Goal: Transaction & Acquisition: Purchase product/service

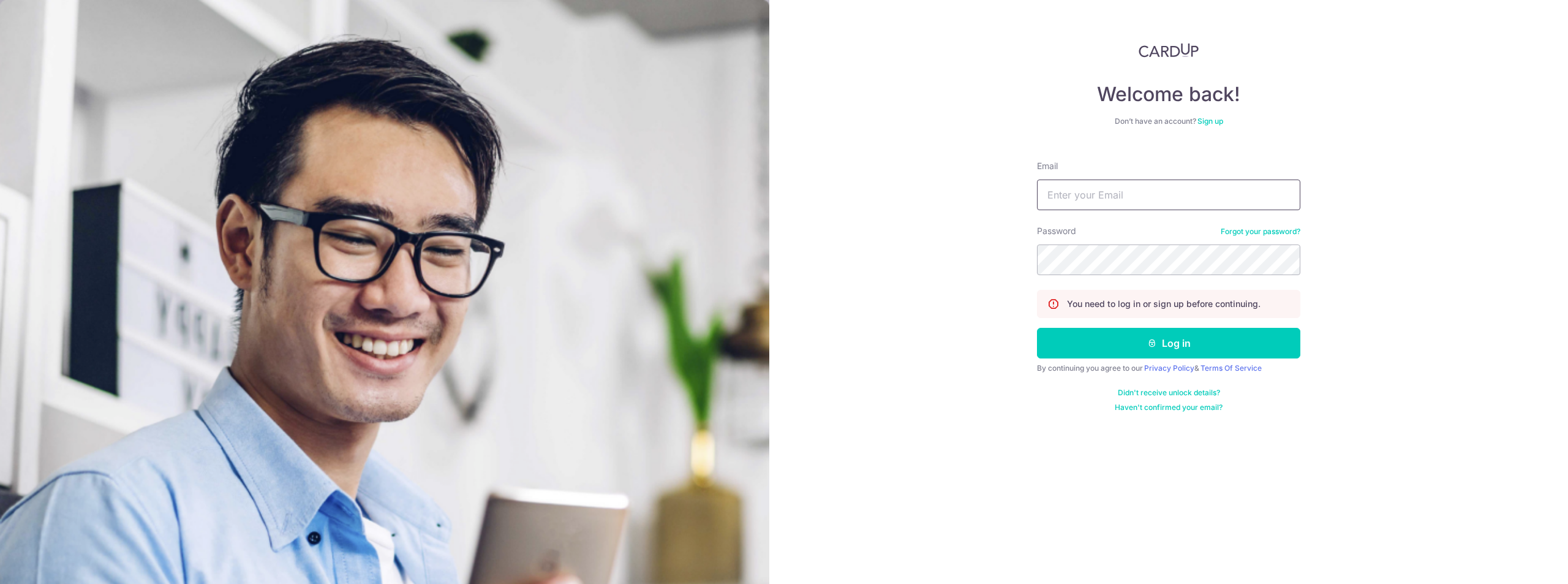
click at [1239, 198] on input "Email" at bounding box center [1168, 195] width 263 height 30
type input "cozyazure@gmail.com"
click at [1037, 328] on button "Log in" at bounding box center [1168, 343] width 263 height 30
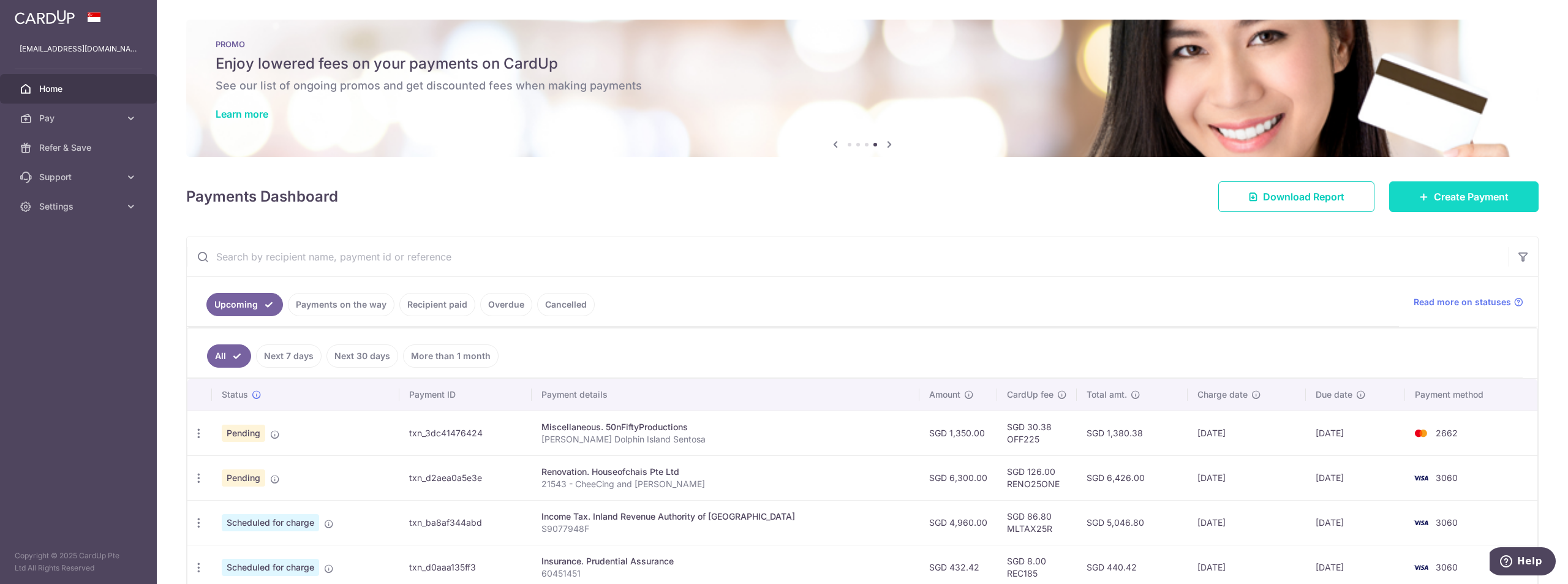
click at [1434, 198] on span "Create Payment" at bounding box center [1471, 197] width 75 height 14
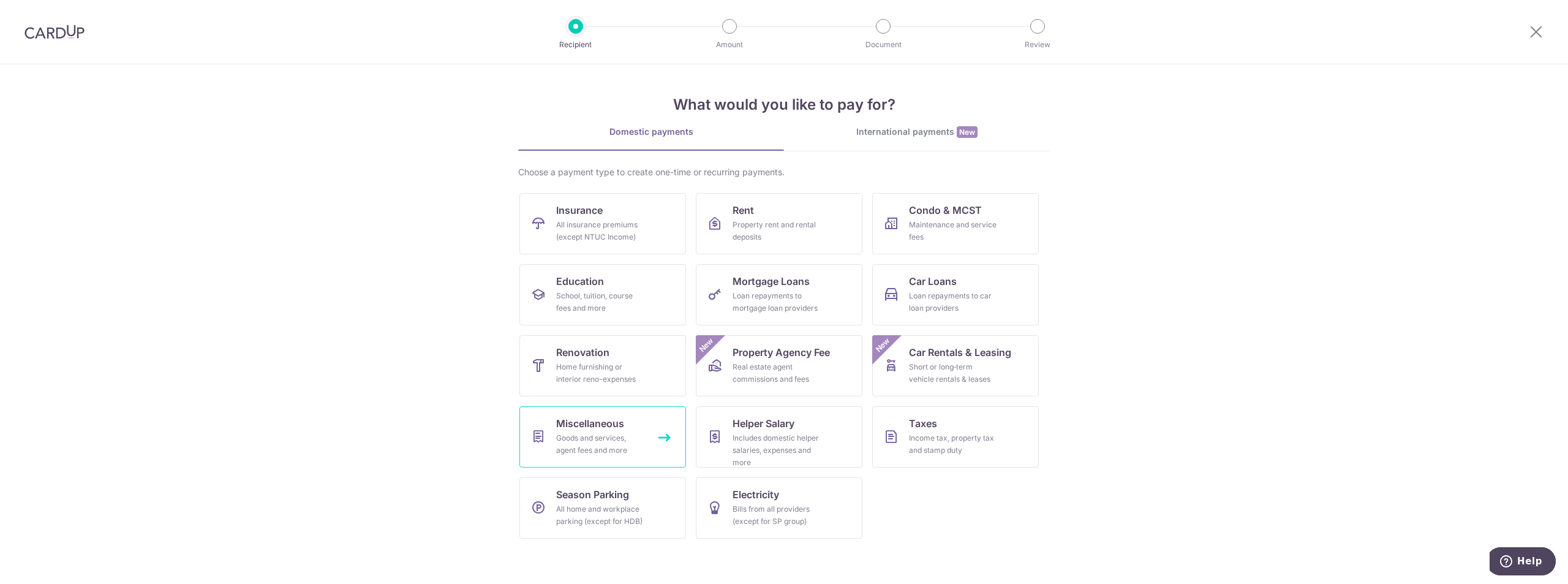
click at [578, 440] on div "Goods and services, agent fees and more" at bounding box center [600, 444] width 88 height 25
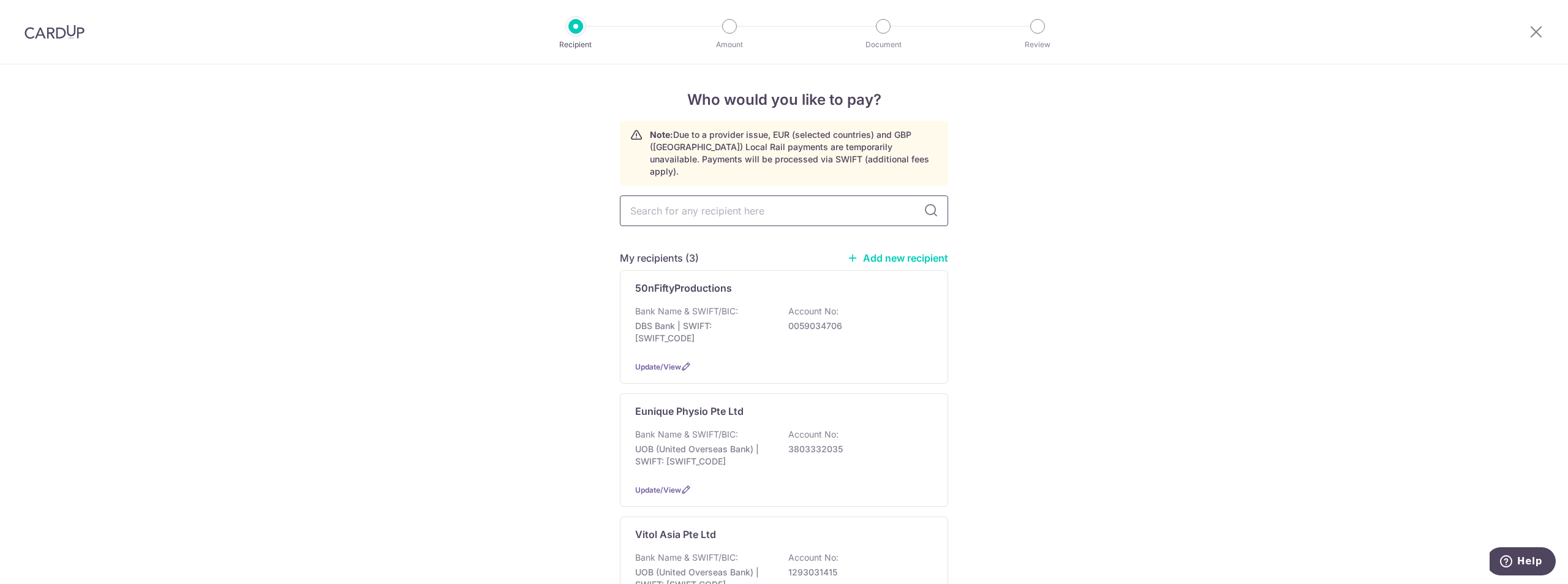
click at [733, 196] on input "text" at bounding box center [784, 211] width 329 height 30
click at [758, 196] on input "text" at bounding box center [784, 211] width 329 height 30
type input "res"
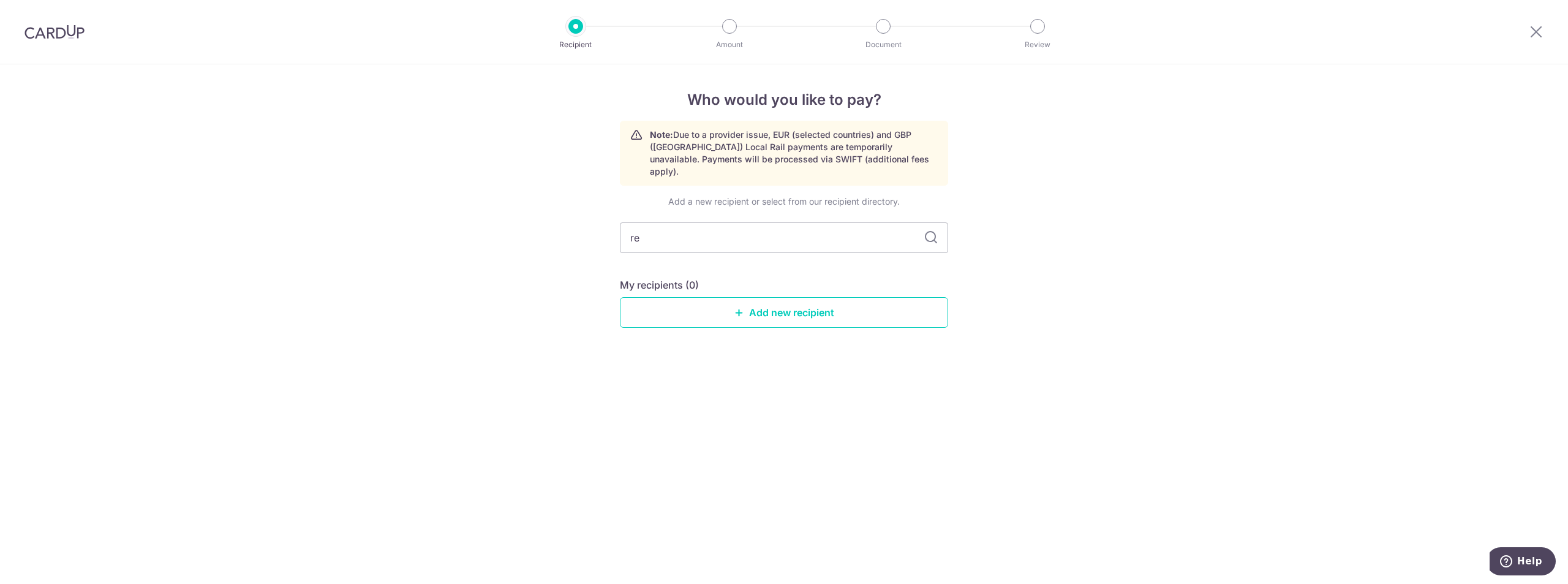
type input "r"
type input "Resort Wo"
click at [796, 307] on link "Add new recipient" at bounding box center [784, 312] width 329 height 30
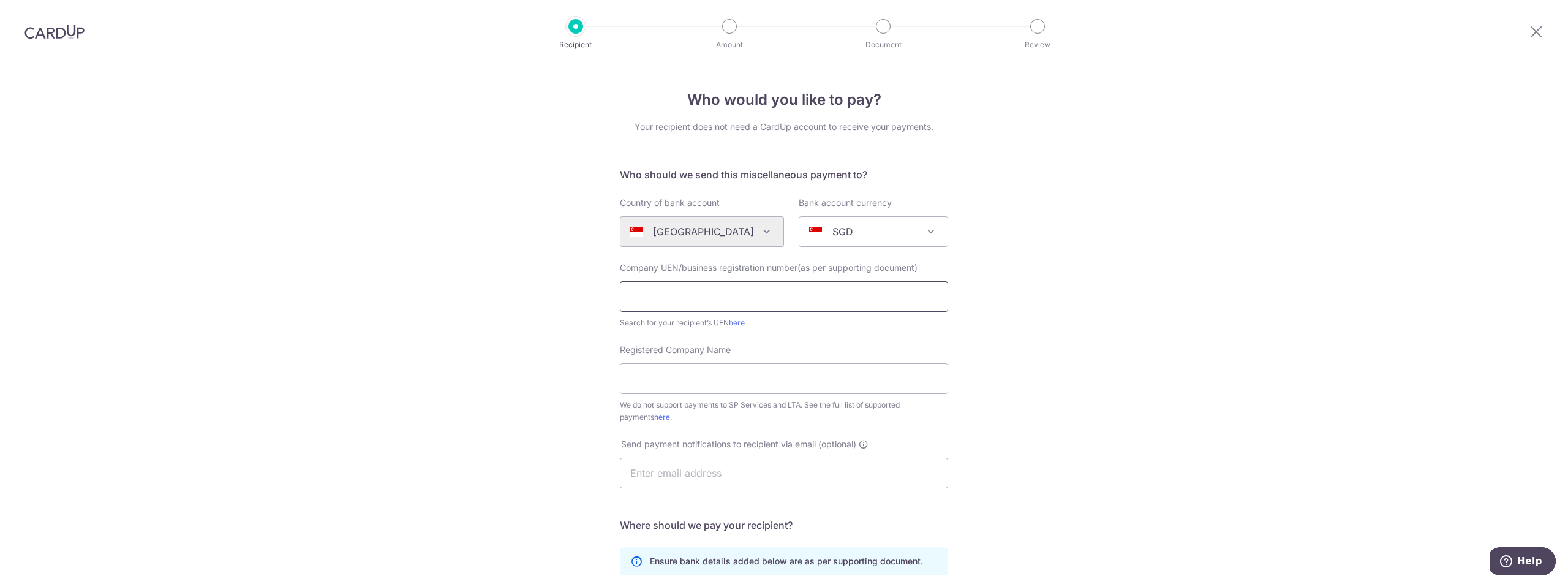
click at [788, 294] on input "text" at bounding box center [784, 296] width 329 height 30
click at [232, 241] on div "Who would you like to pay? Your recipient does not need a CardUp account to rec…" at bounding box center [784, 444] width 1568 height 760
click at [659, 286] on input "text" at bounding box center [784, 296] width 329 height 30
paste input "200502573D"
type input "200502573D"
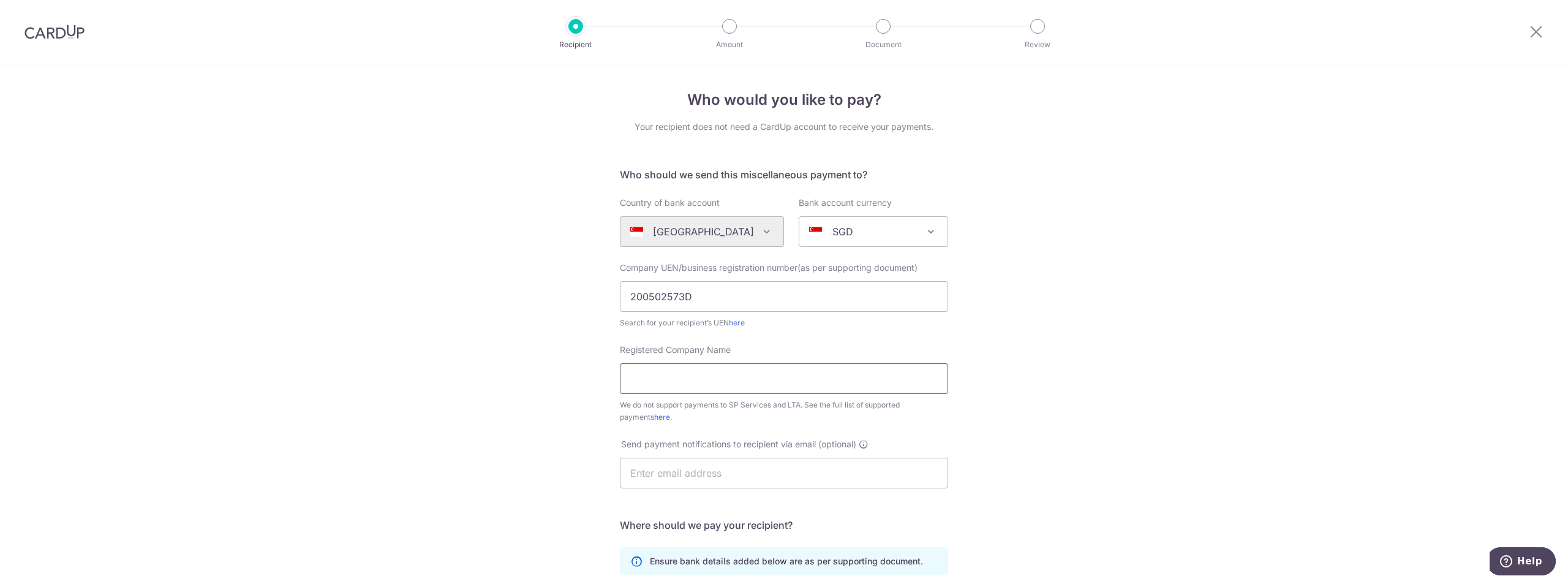
click at [726, 369] on input "Registered Company Name" at bounding box center [784, 379] width 329 height 30
paste input "Resorts World TM at Sentosa Pte Ltd"
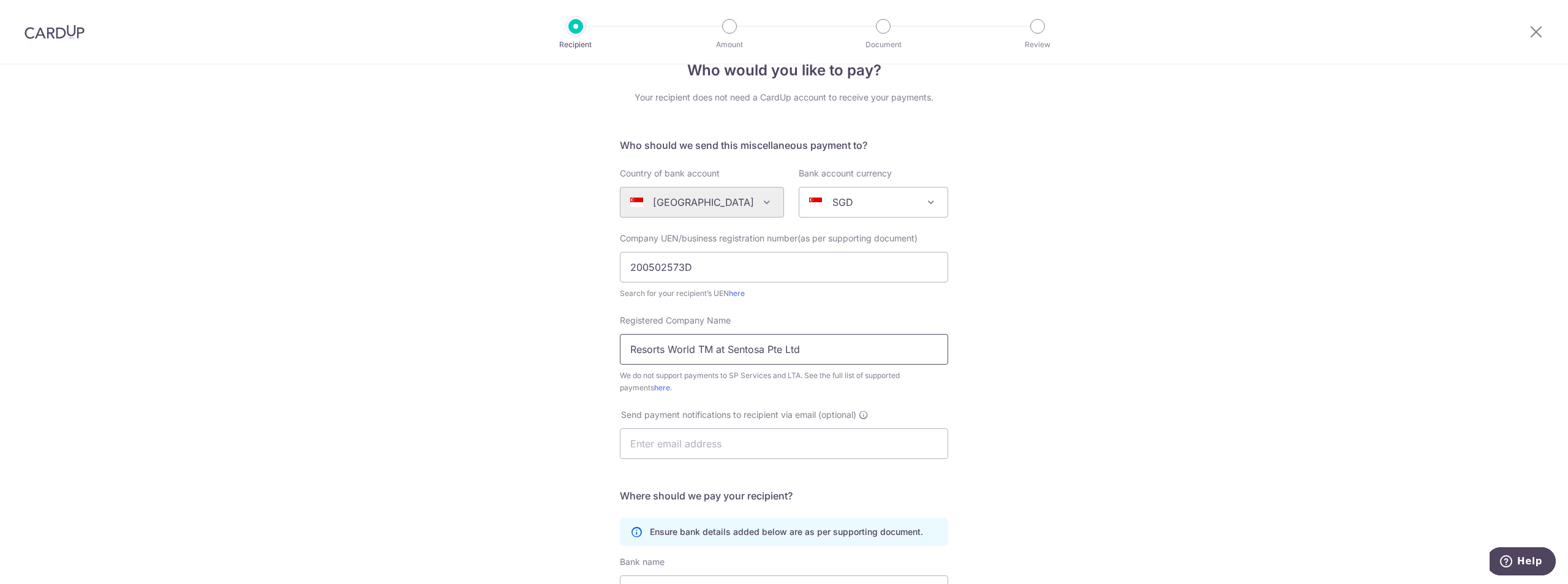
scroll to position [61, 0]
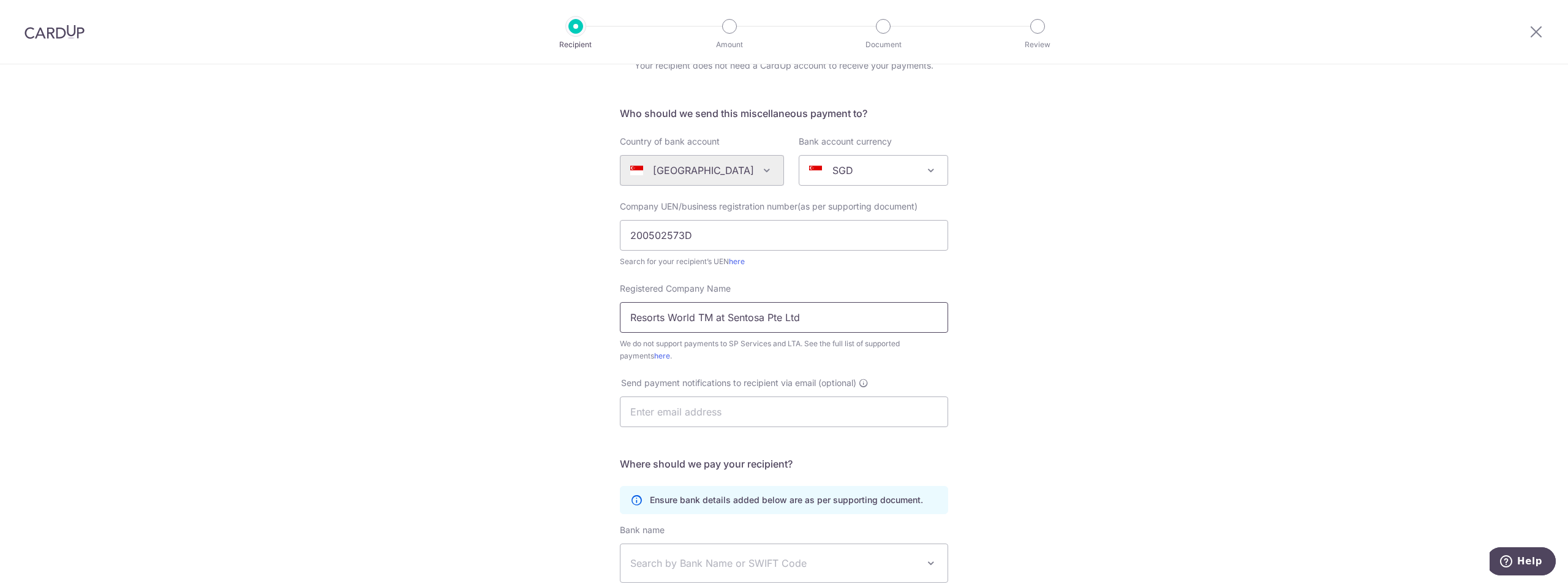
drag, startPoint x: 808, startPoint y: 317, endPoint x: 626, endPoint y: 322, distance: 182.1
click at [626, 322] on input "Resorts World TM at Sentosa Pte Ltd" at bounding box center [784, 317] width 329 height 30
paste input "SGO GUEST SERVICES RESERVATION"
type input "SGO GUEST SERVICES RESERVATION"
click at [692, 418] on input "text" at bounding box center [784, 411] width 329 height 30
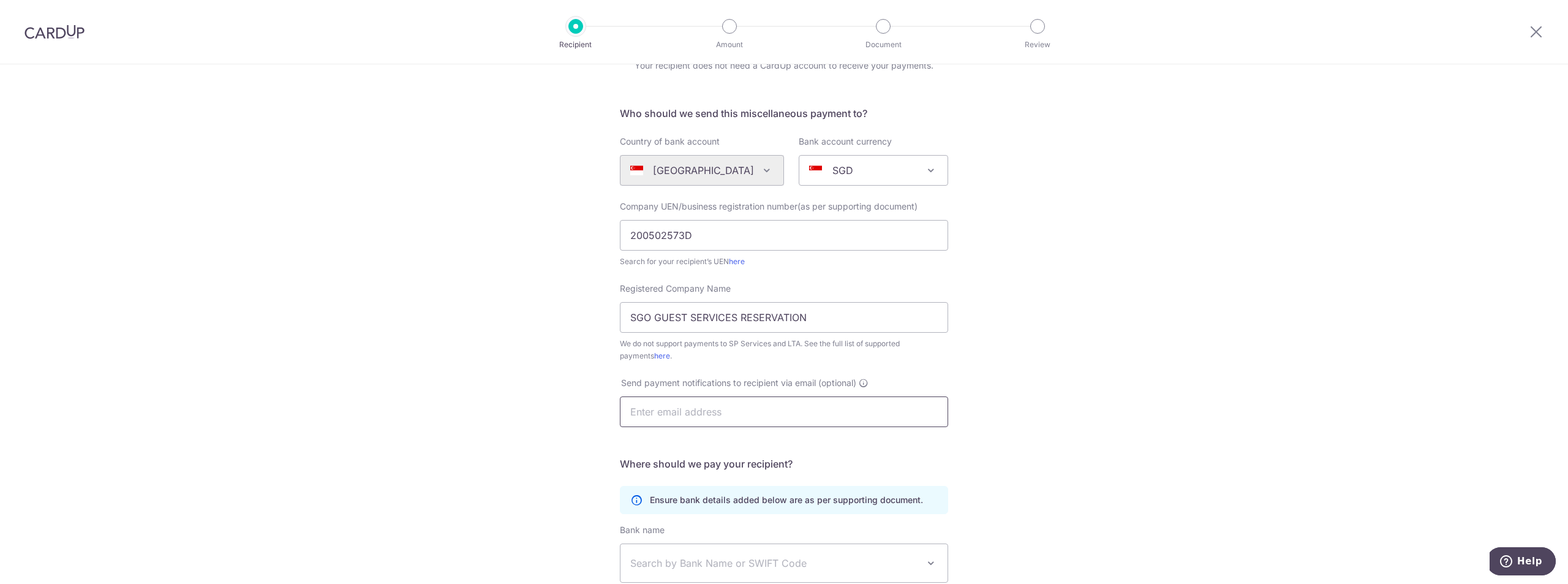
paste input "rt@rwsentosa.com"
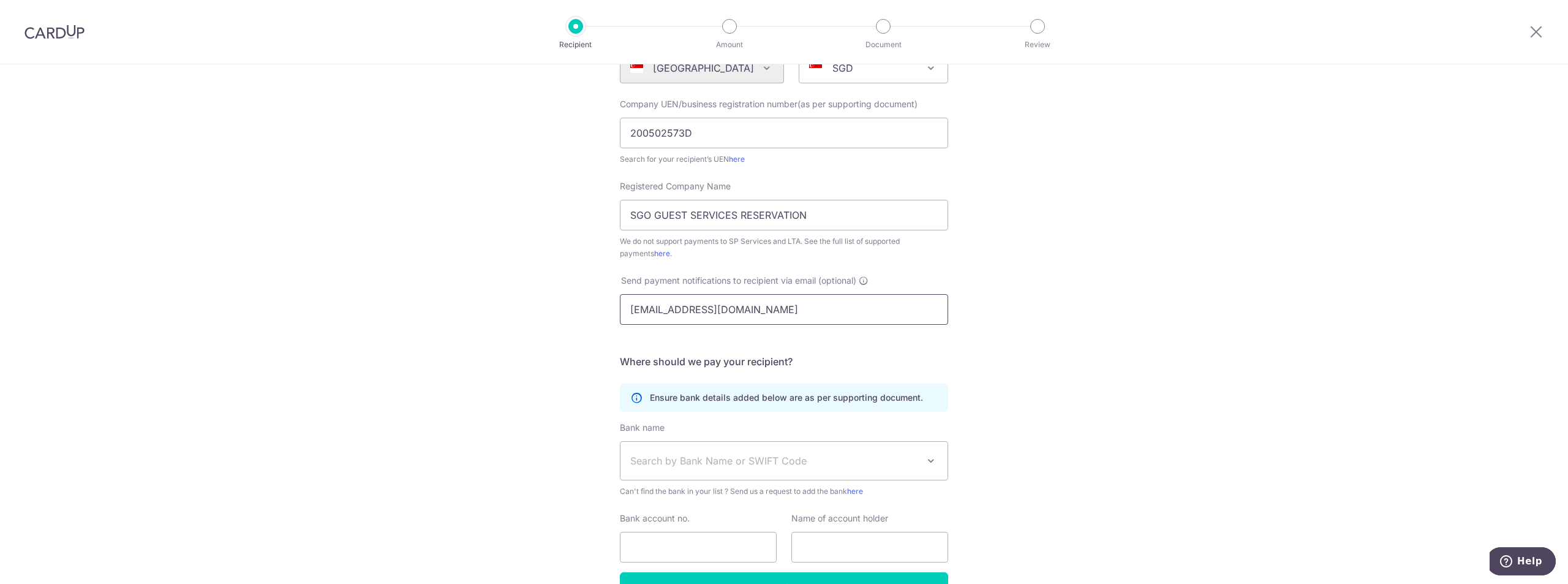
scroll to position [184, 0]
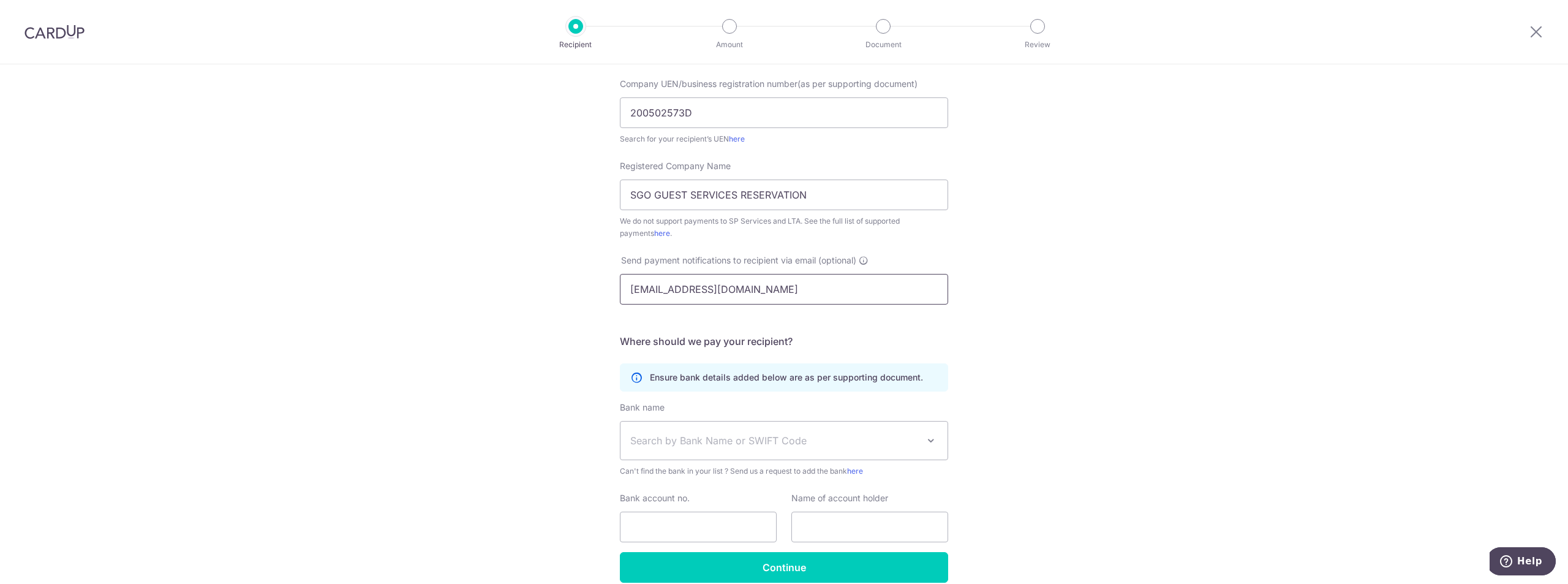
type input "rt@rwsentosa.com"
click at [741, 445] on span "Search by Bank Name or SWIFT Code" at bounding box center [774, 440] width 288 height 14
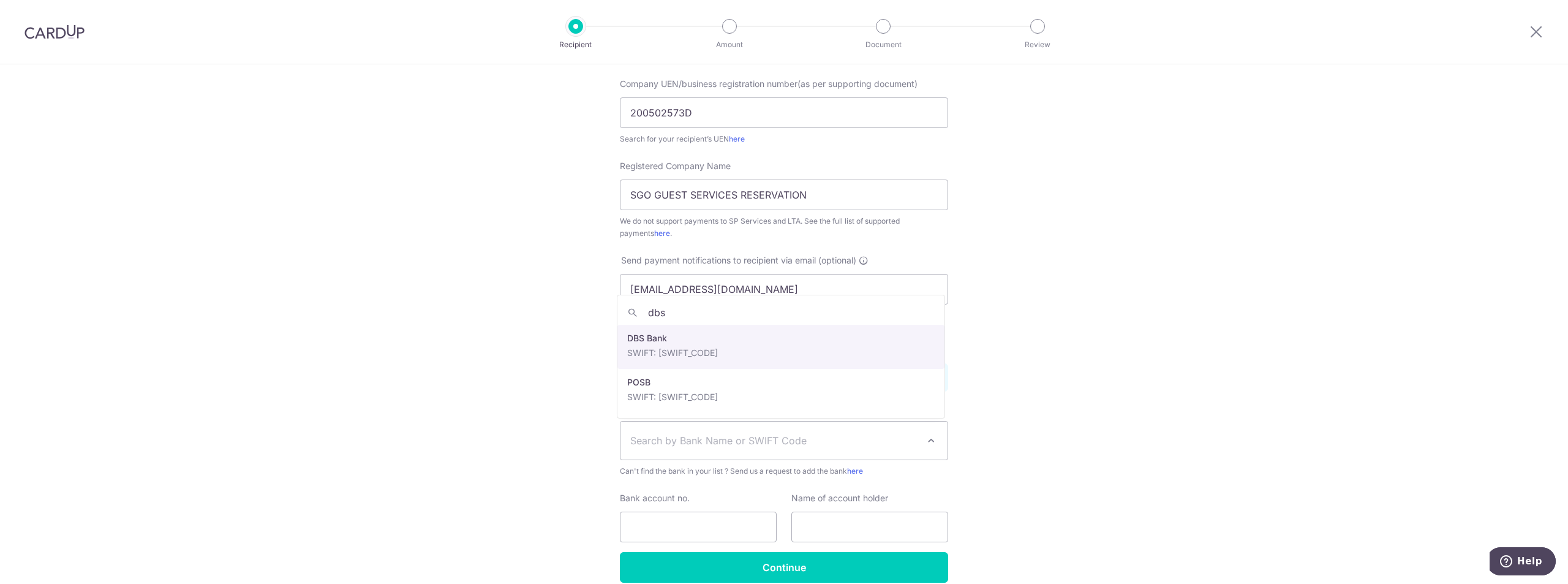
type input "dbs"
select select "6"
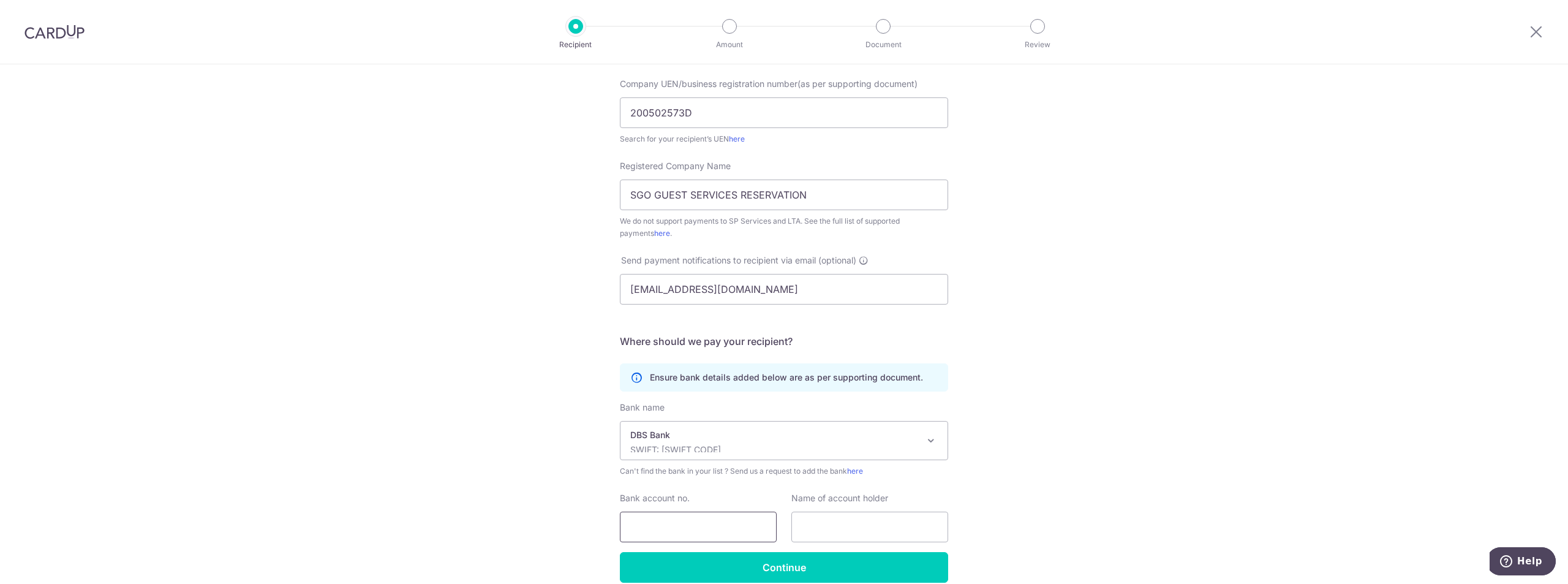
click at [674, 525] on input "Bank account no." at bounding box center [698, 527] width 157 height 30
paste input "003-910526-6"
click at [688, 527] on input "003-910526-6" at bounding box center [698, 527] width 157 height 30
type input "003-910526-6"
click at [859, 524] on input "text" at bounding box center [870, 527] width 157 height 30
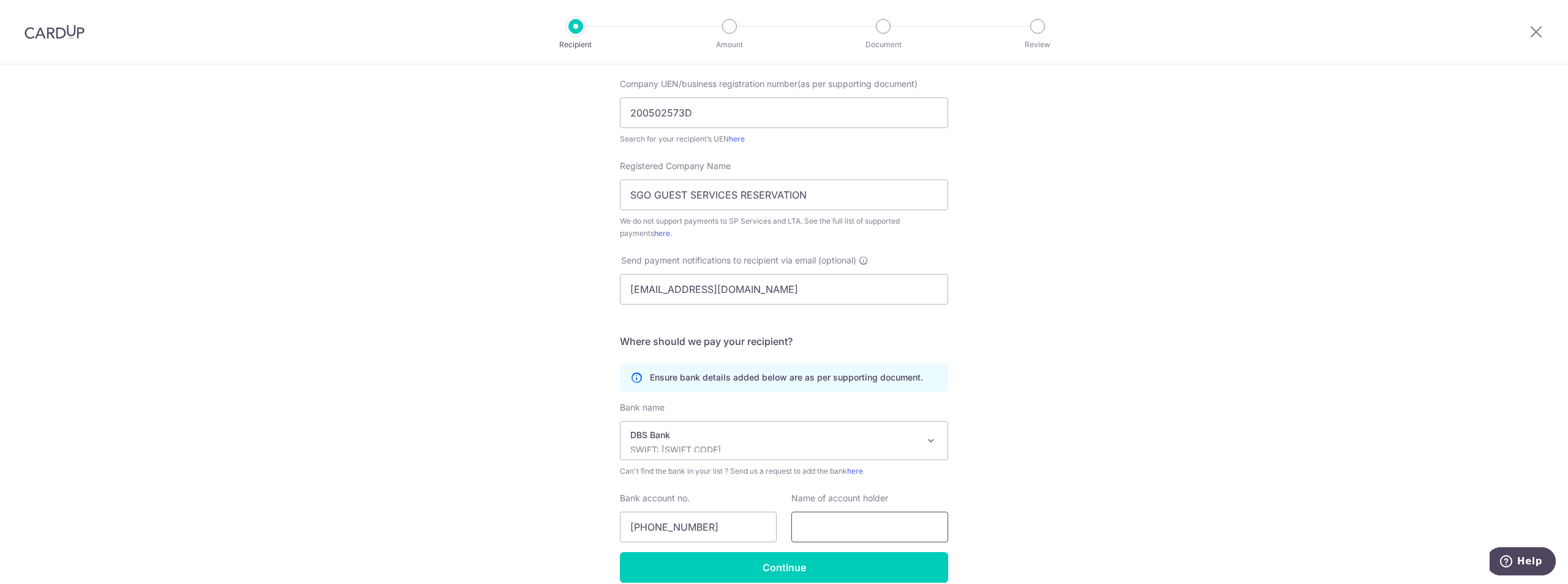
paste input "RESORTS WORLD AT SENTOSA PTE LTD"
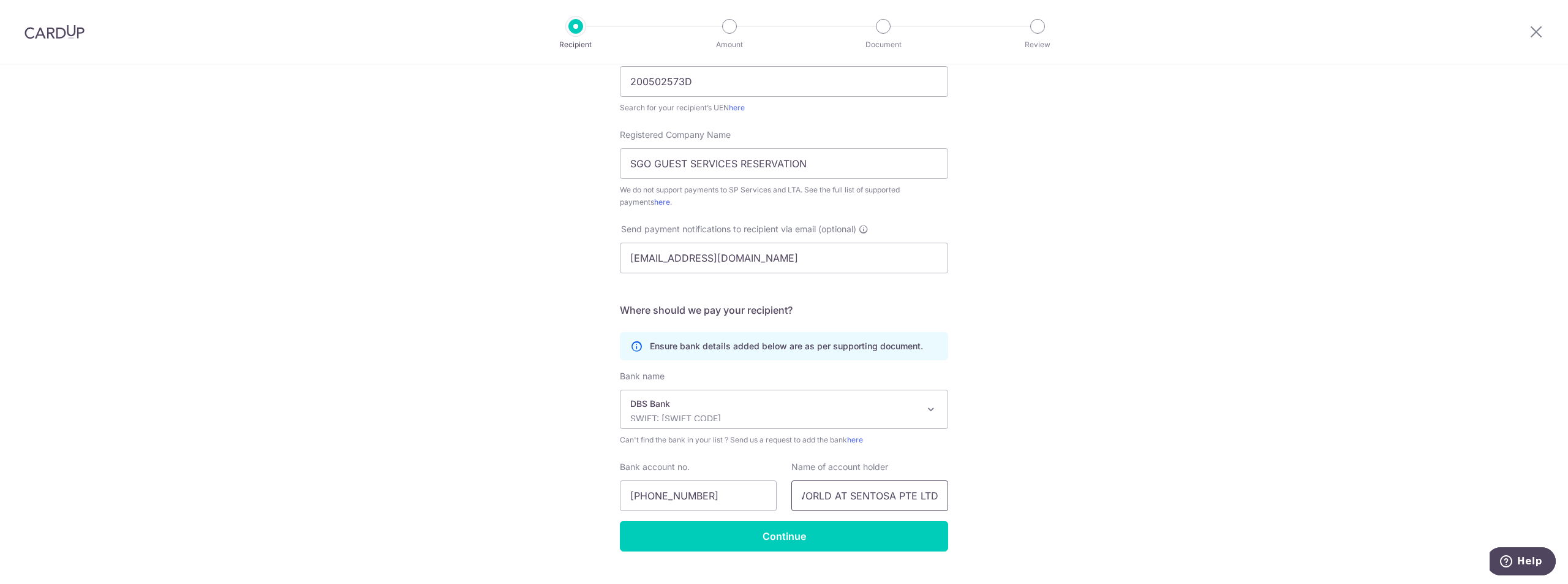
scroll to position [240, 0]
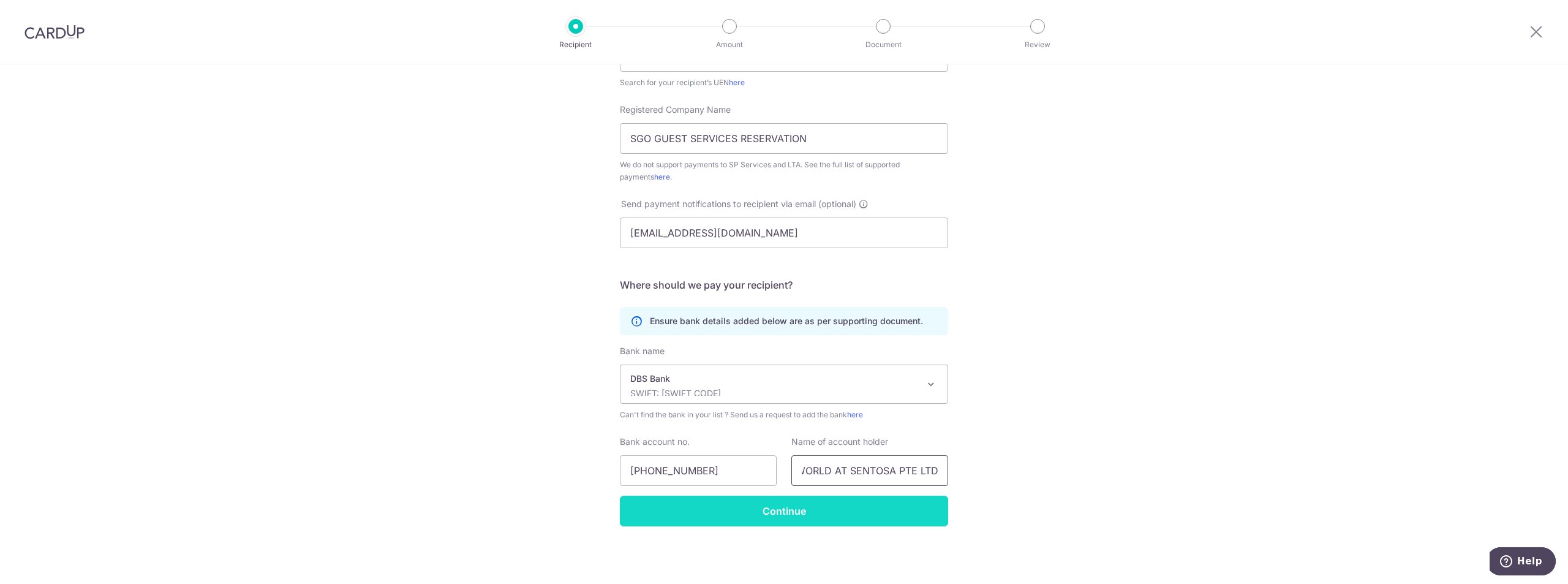
type input "RESORTS WORLD AT SENTOSA PTE LTD"
click at [850, 509] on input "Continue" at bounding box center [784, 511] width 329 height 30
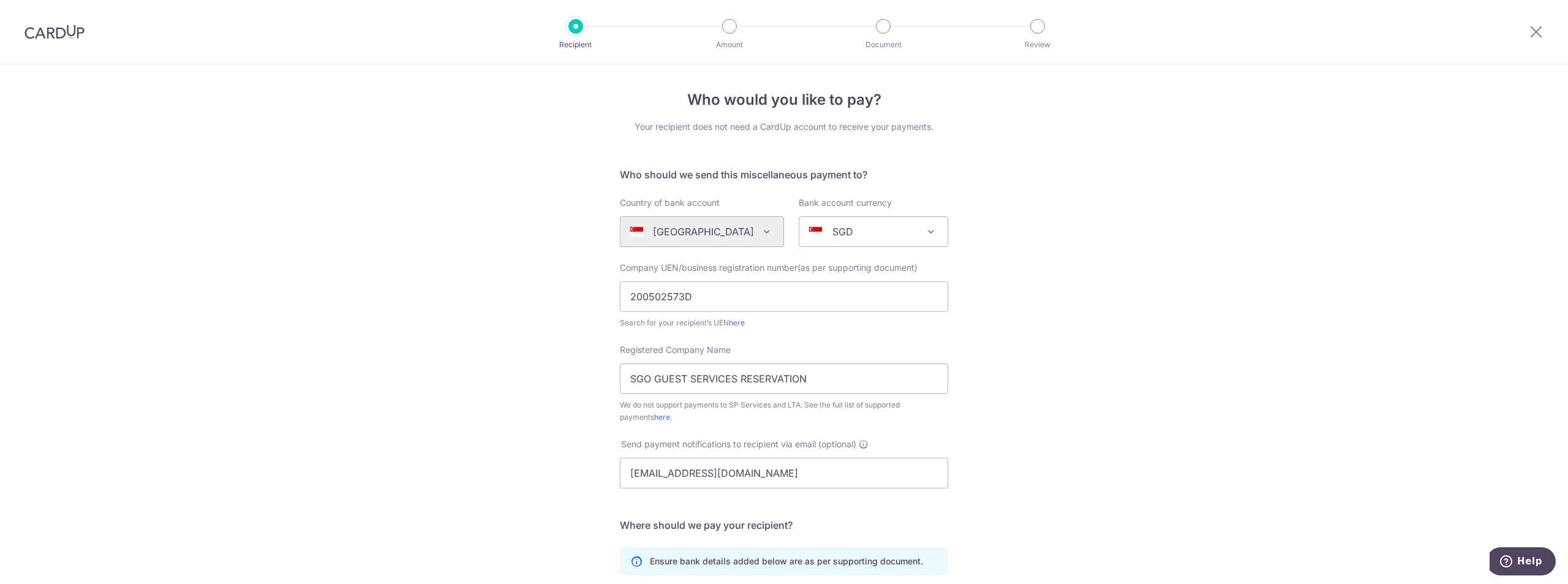
scroll to position [270, 0]
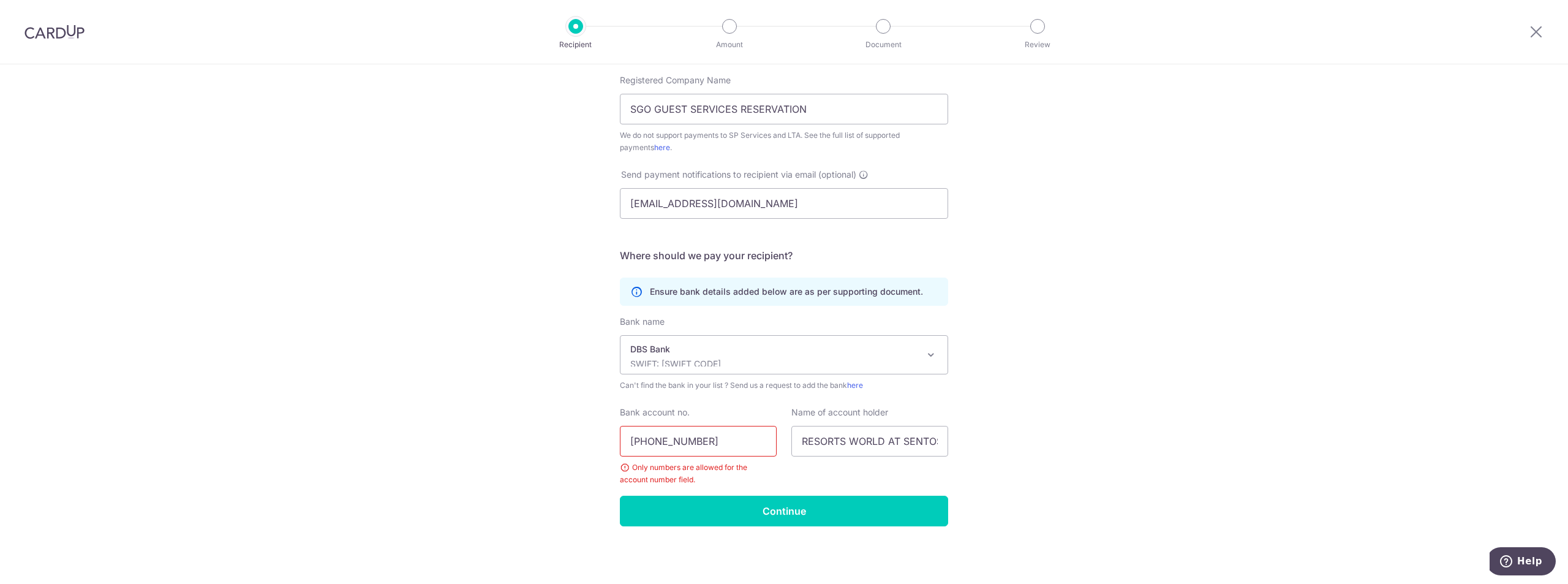
click at [682, 447] on input "[PHONE_NUMBER]" at bounding box center [698, 441] width 157 height 30
click at [658, 436] on input "003-9105266" at bounding box center [698, 441] width 157 height 30
click at [653, 439] on input "003-9105266" at bounding box center [698, 441] width 157 height 30
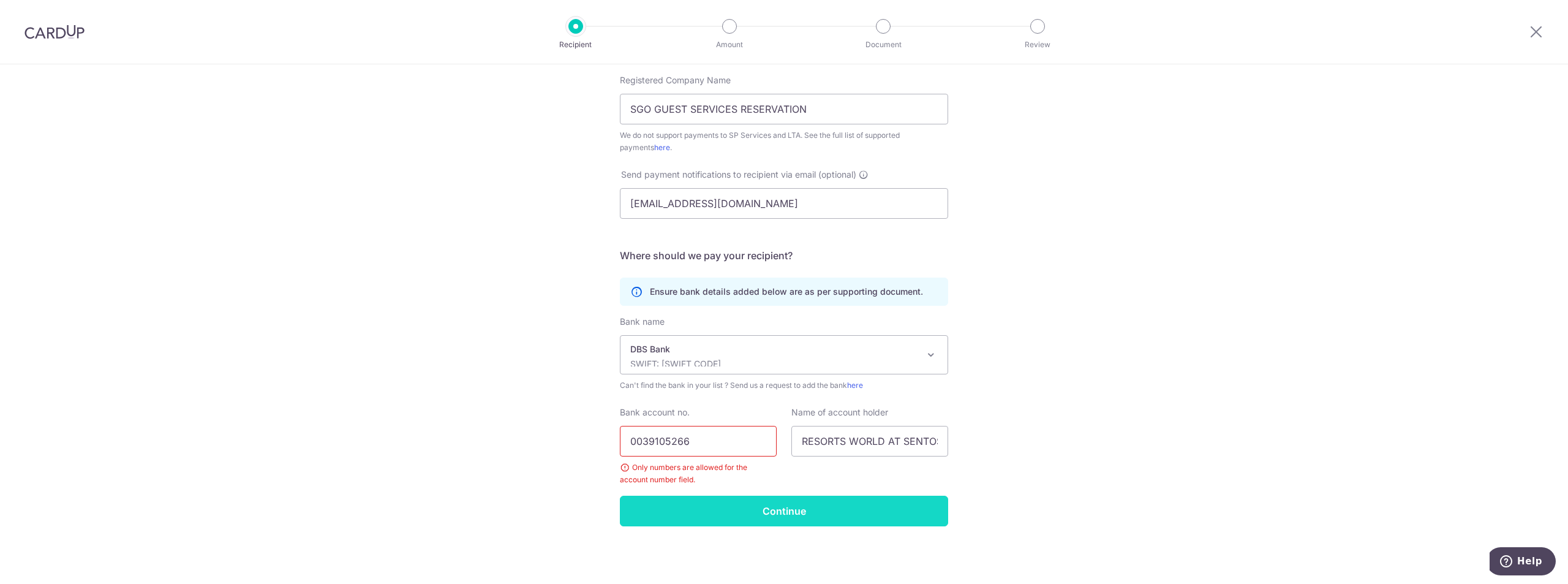
type input "0039105266"
click at [699, 501] on input "Continue" at bounding box center [784, 511] width 329 height 30
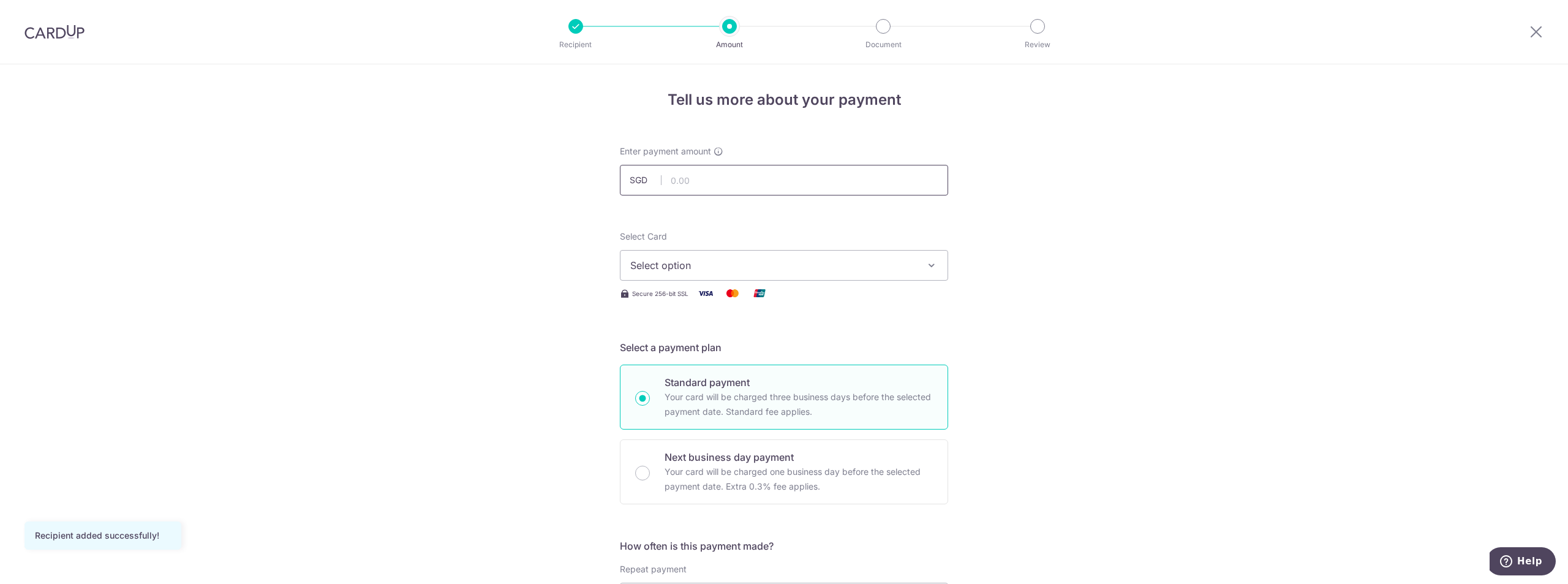
click at [732, 177] on input "text" at bounding box center [784, 180] width 329 height 30
type input "1,829.00"
click at [784, 272] on span "Select option" at bounding box center [772, 265] width 286 height 14
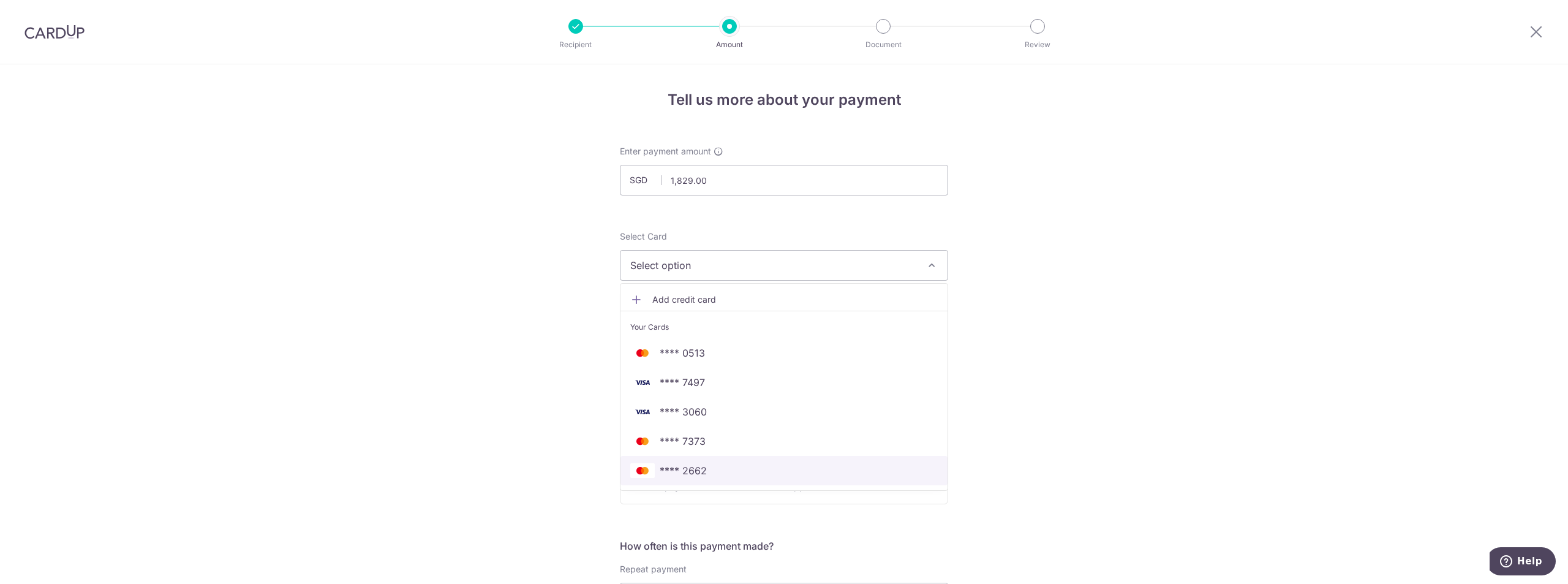
click at [723, 477] on span "**** 2662" at bounding box center [784, 470] width 307 height 14
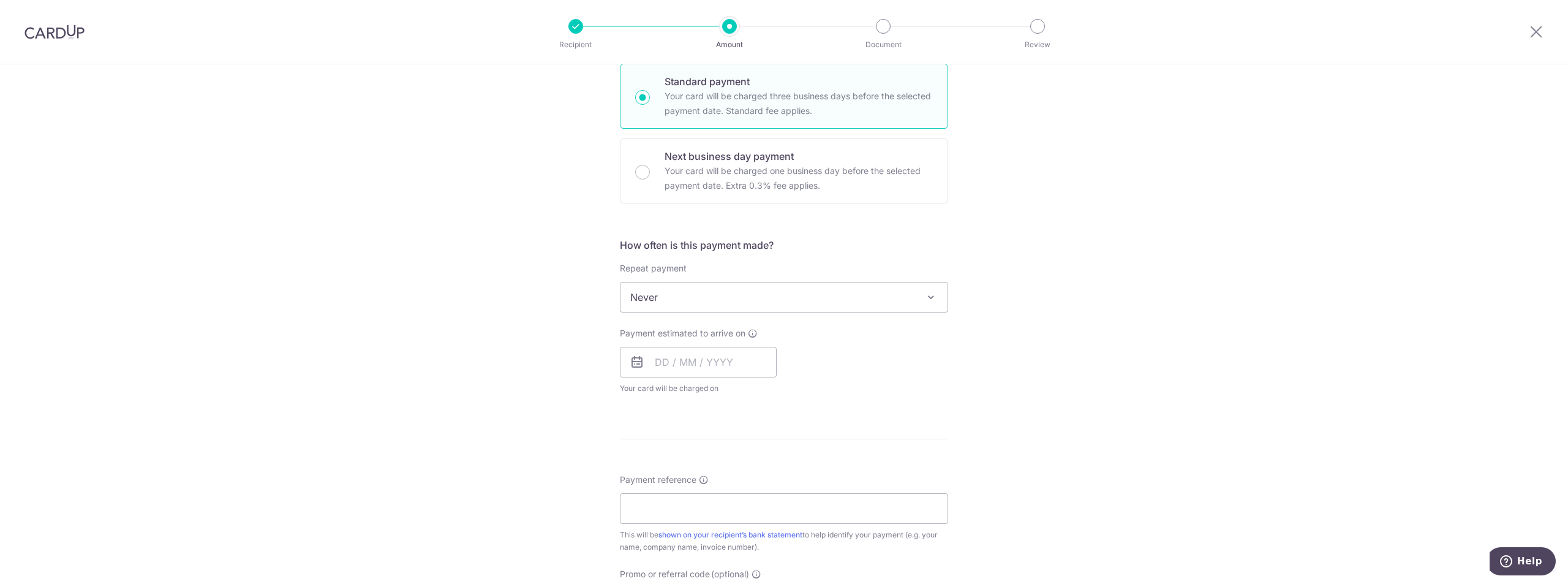
scroll to position [306, 0]
click at [730, 365] on input "text" at bounding box center [698, 356] width 157 height 30
click at [742, 493] on link "18" at bounding box center [742, 493] width 20 height 20
type input "[DATE]"
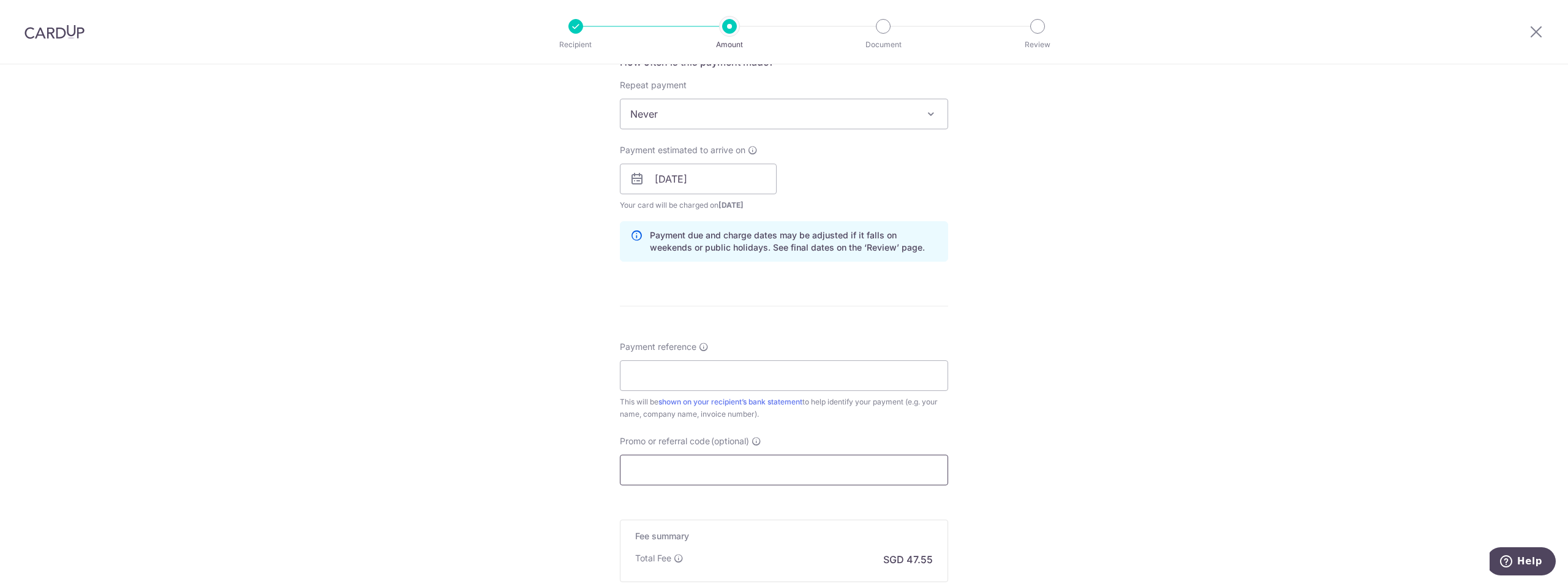
scroll to position [490, 0]
click at [730, 368] on input "Payment reference" at bounding box center [784, 369] width 329 height 30
click at [720, 464] on input "Promo or referral code (optional)" at bounding box center [784, 464] width 329 height 30
click at [708, 351] on div "Payment reference This will be shown on your recipient’s bank statement to help…" at bounding box center [784, 374] width 329 height 80
click at [712, 366] on input "Payment reference" at bounding box center [784, 369] width 329 height 30
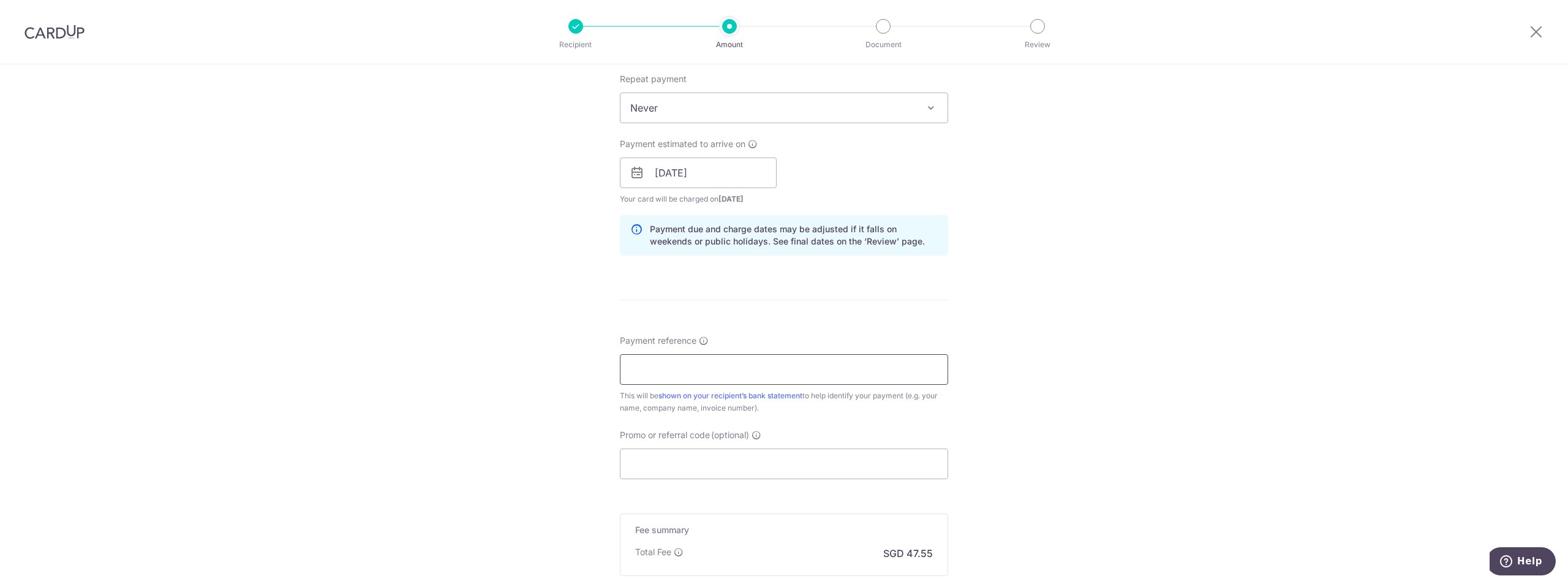
paste input "RX1WY7XZFQ"
type input "RX1WY7XZFQ"
click at [669, 476] on input "Promo or referral code (optional)" at bounding box center [784, 464] width 329 height 30
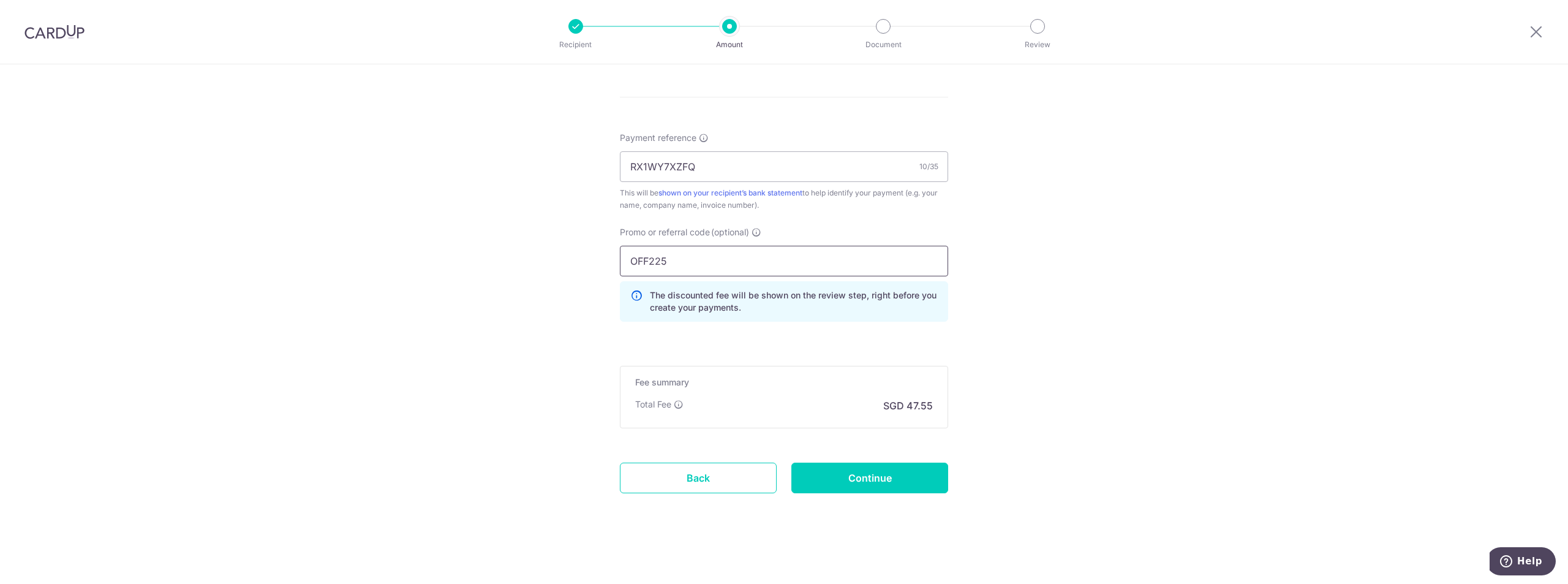
scroll to position [694, 0]
type input "OFF225"
click at [846, 481] on input "Continue" at bounding box center [870, 477] width 157 height 30
type input "Create Schedule"
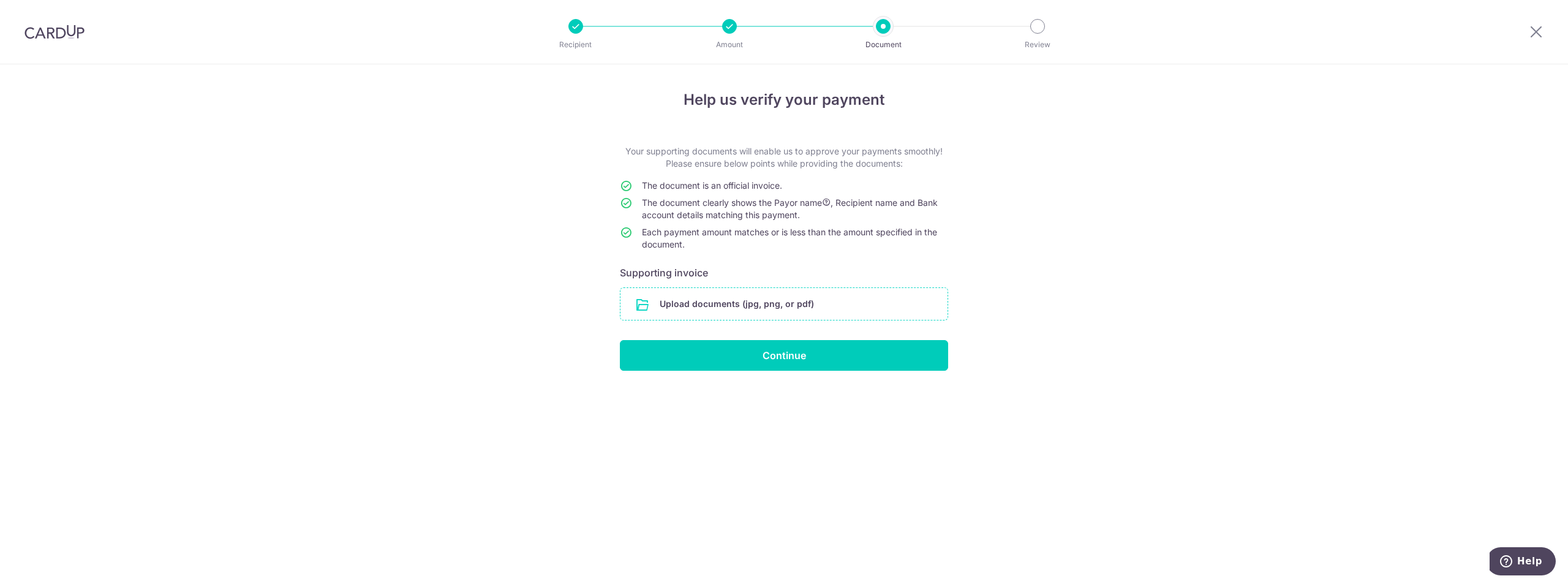
click at [781, 303] on input "file" at bounding box center [784, 304] width 327 height 32
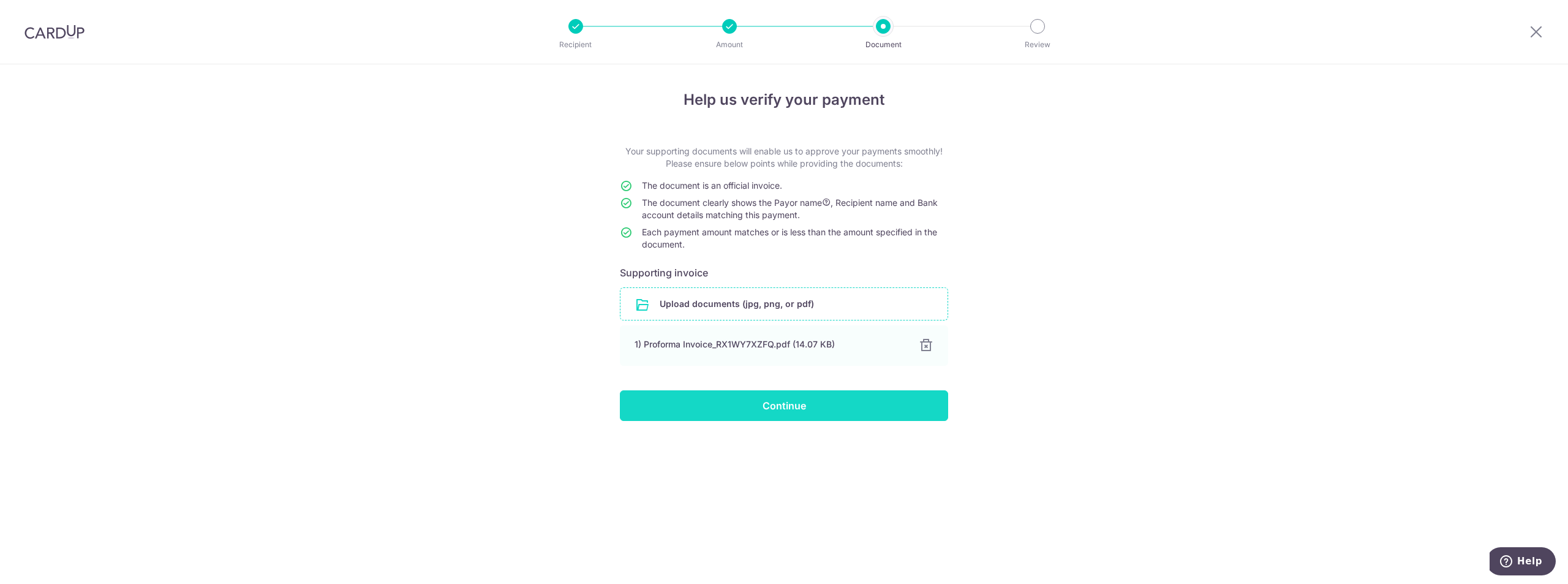
click at [826, 407] on input "Continue" at bounding box center [784, 405] width 329 height 30
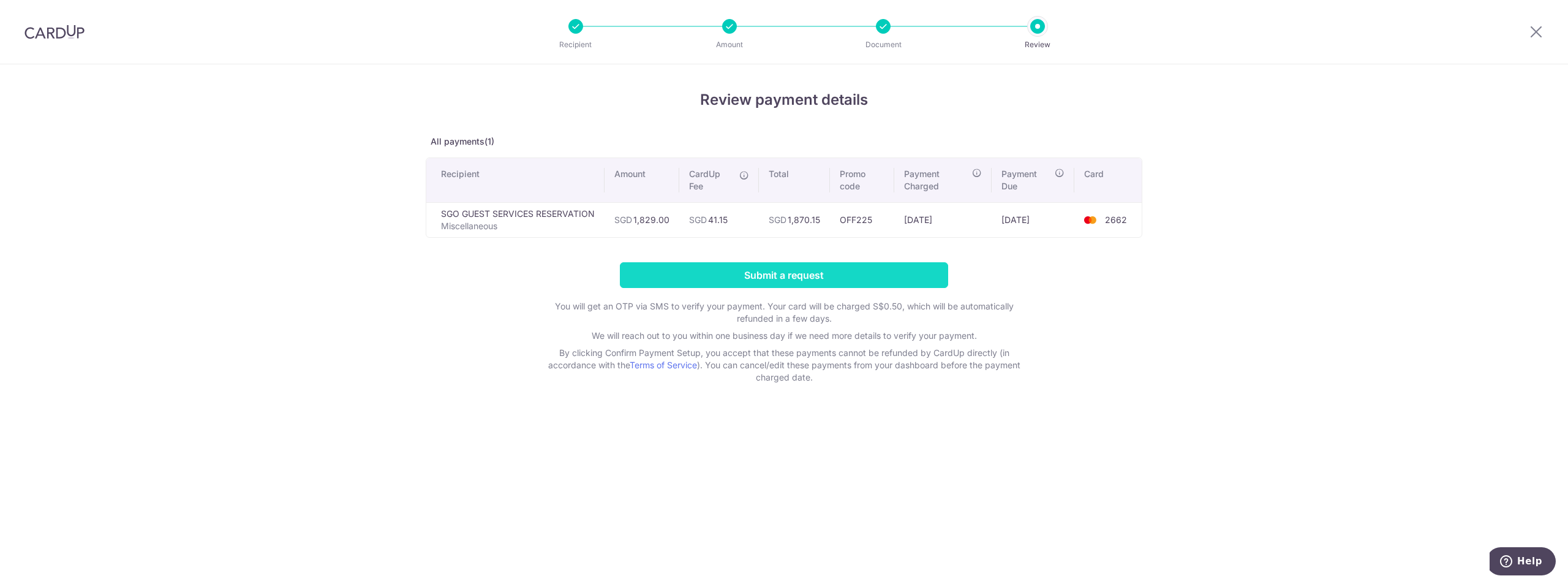
click at [811, 273] on input "Submit a request" at bounding box center [784, 274] width 329 height 25
